Goal: Task Accomplishment & Management: Manage account settings

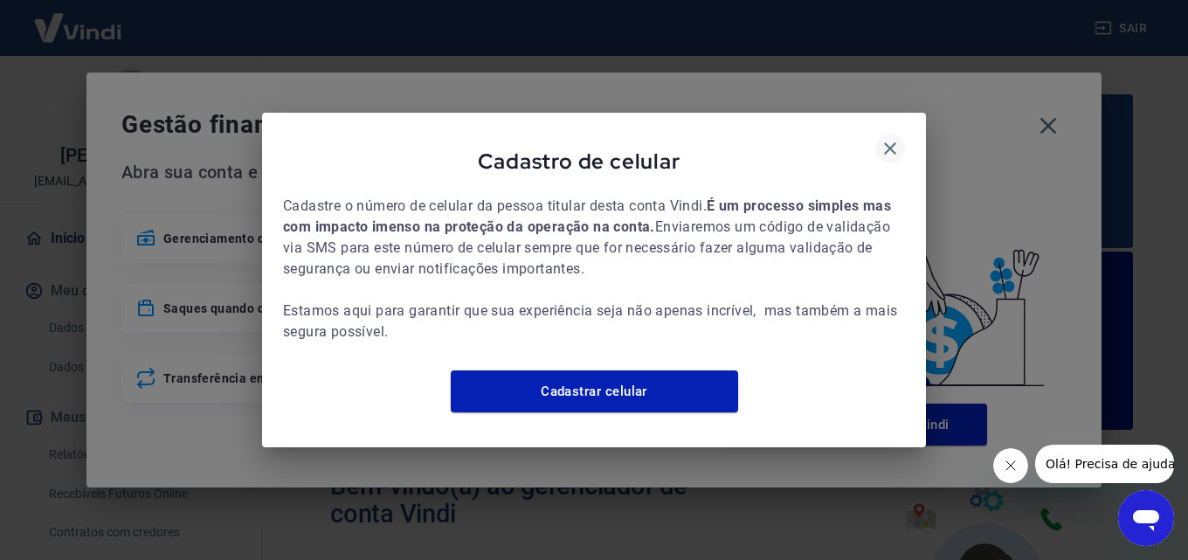
click at [886, 144] on icon "button" at bounding box center [890, 148] width 21 height 21
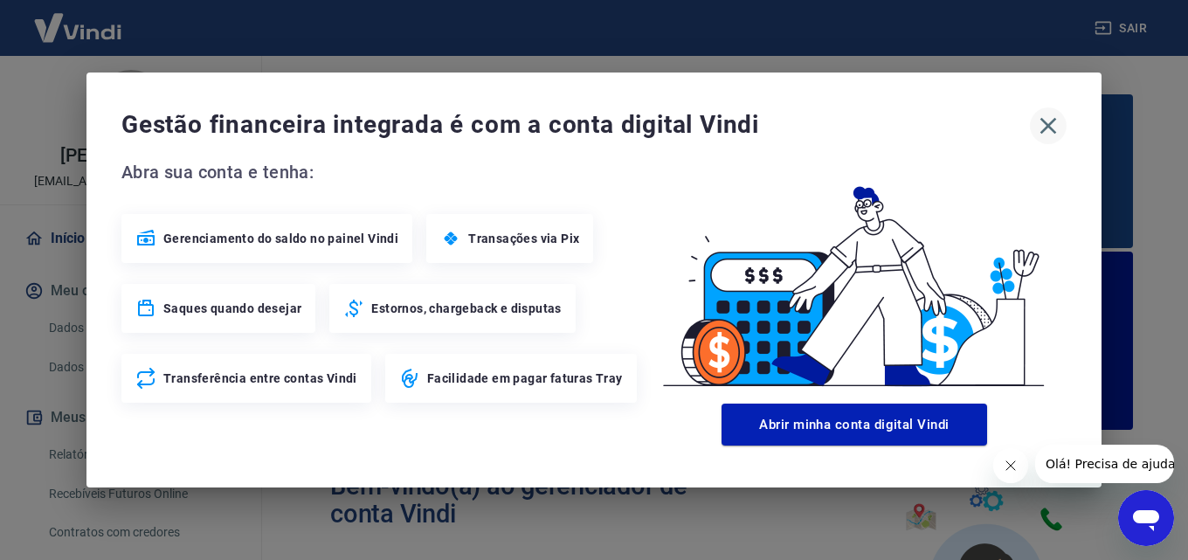
click at [1050, 127] on icon "button" at bounding box center [1048, 126] width 28 height 28
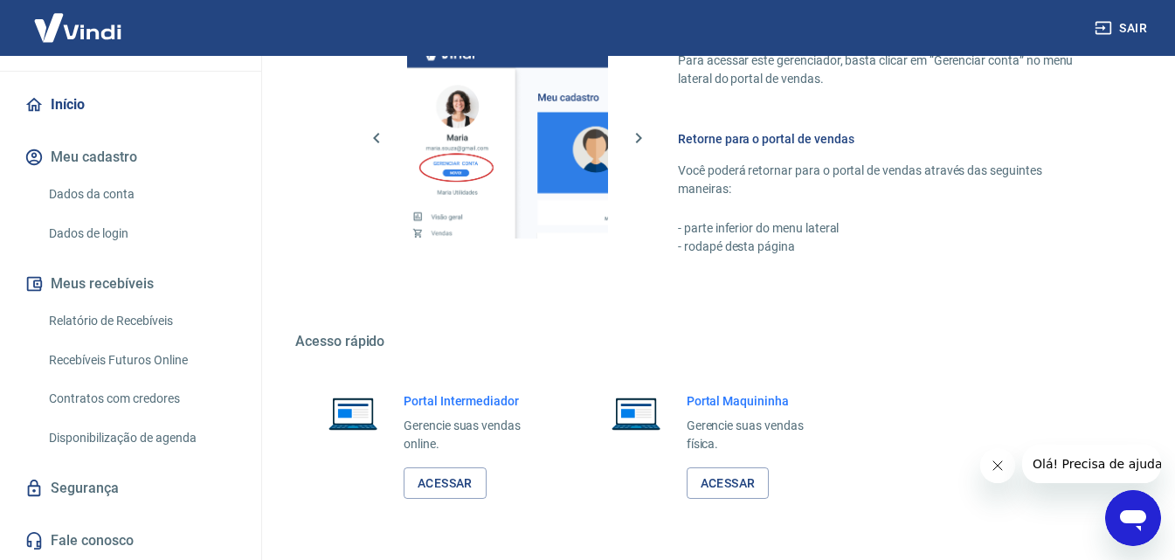
scroll to position [1211, 0]
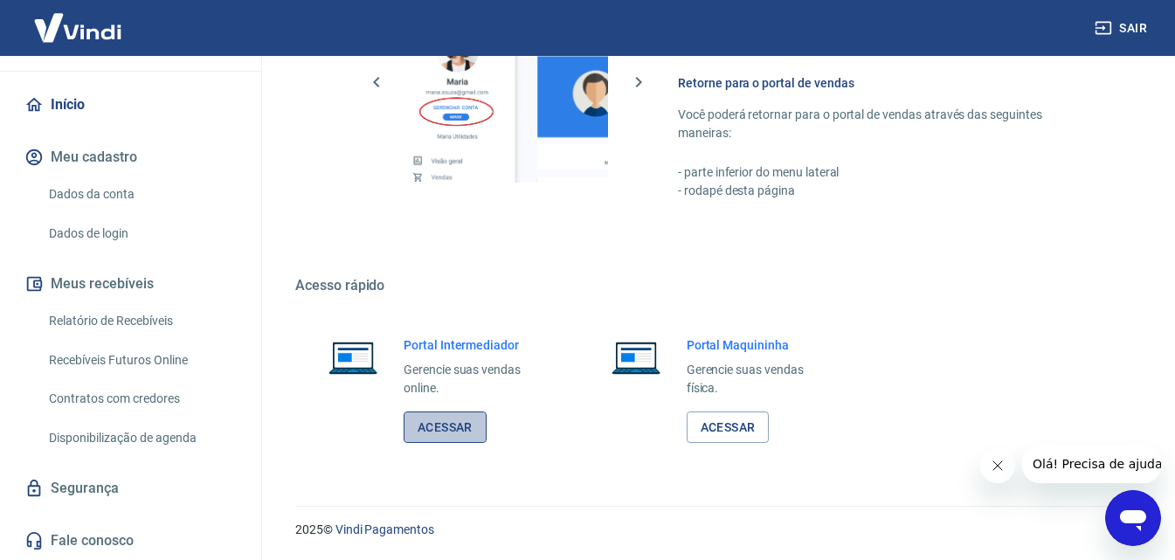
click at [453, 431] on link "Acessar" at bounding box center [445, 427] width 83 height 32
